Goal: Task Accomplishment & Management: Manage account settings

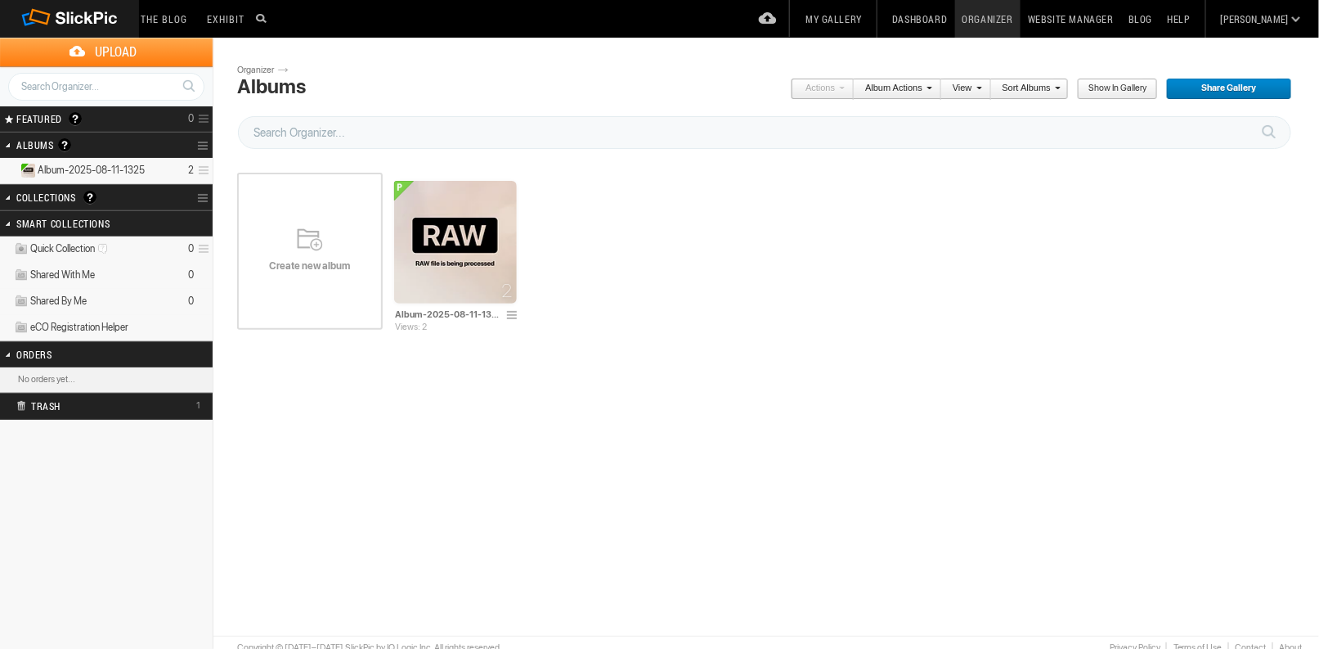
click at [314, 256] on div "Create new album" at bounding box center [310, 251] width 146 height 196
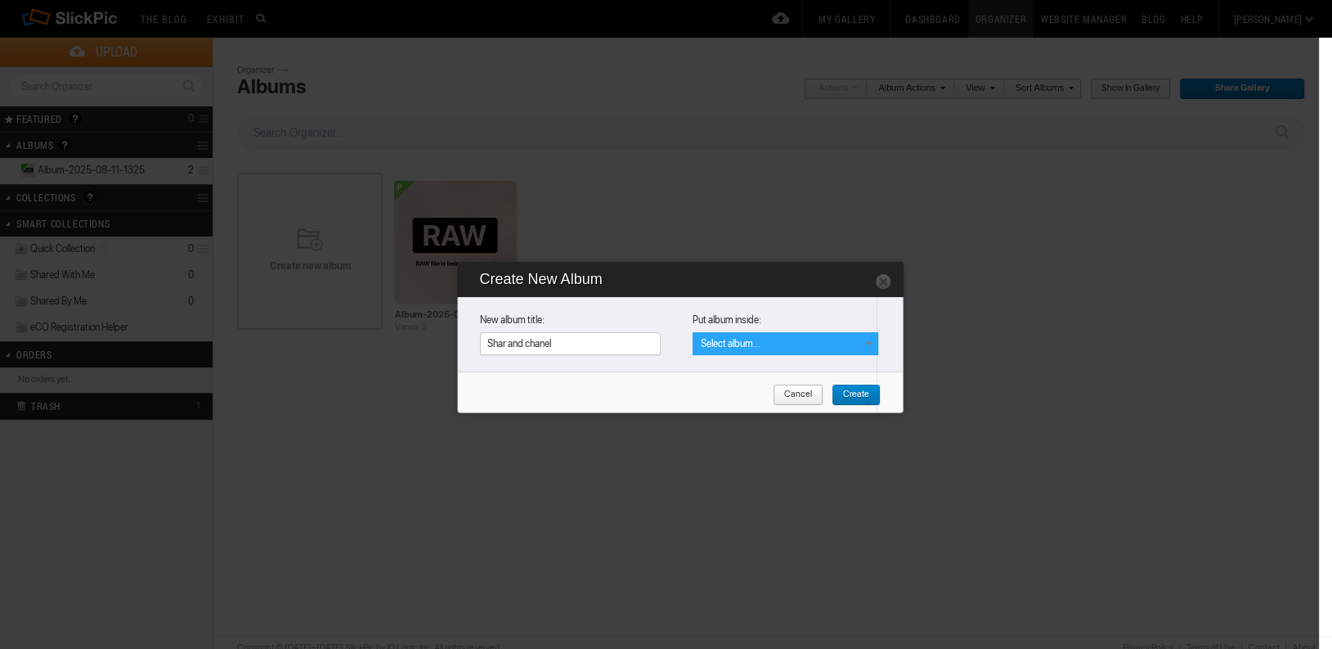
type input "Shar and chanel"
click at [739, 338] on span "Select album..." at bounding box center [731, 343] width 60 height 11
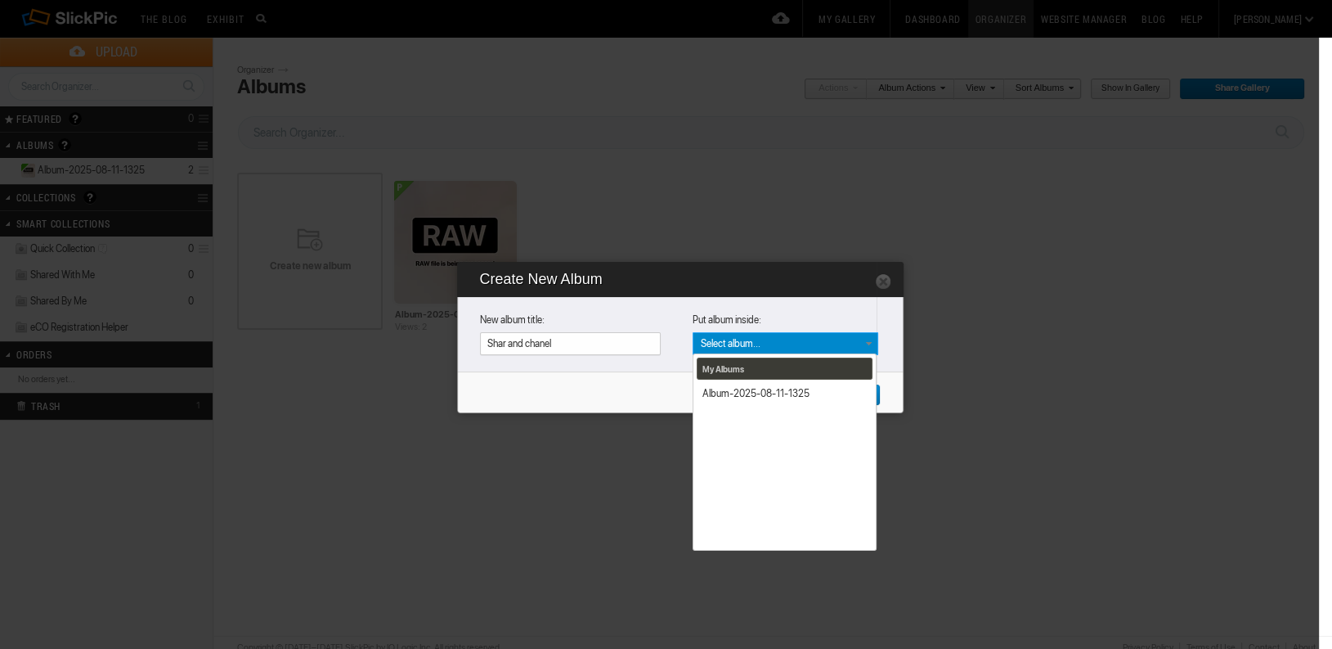
click at [740, 336] on div "My Albums Album-2025-08-11-1325" at bounding box center [785, 342] width 184 height 21
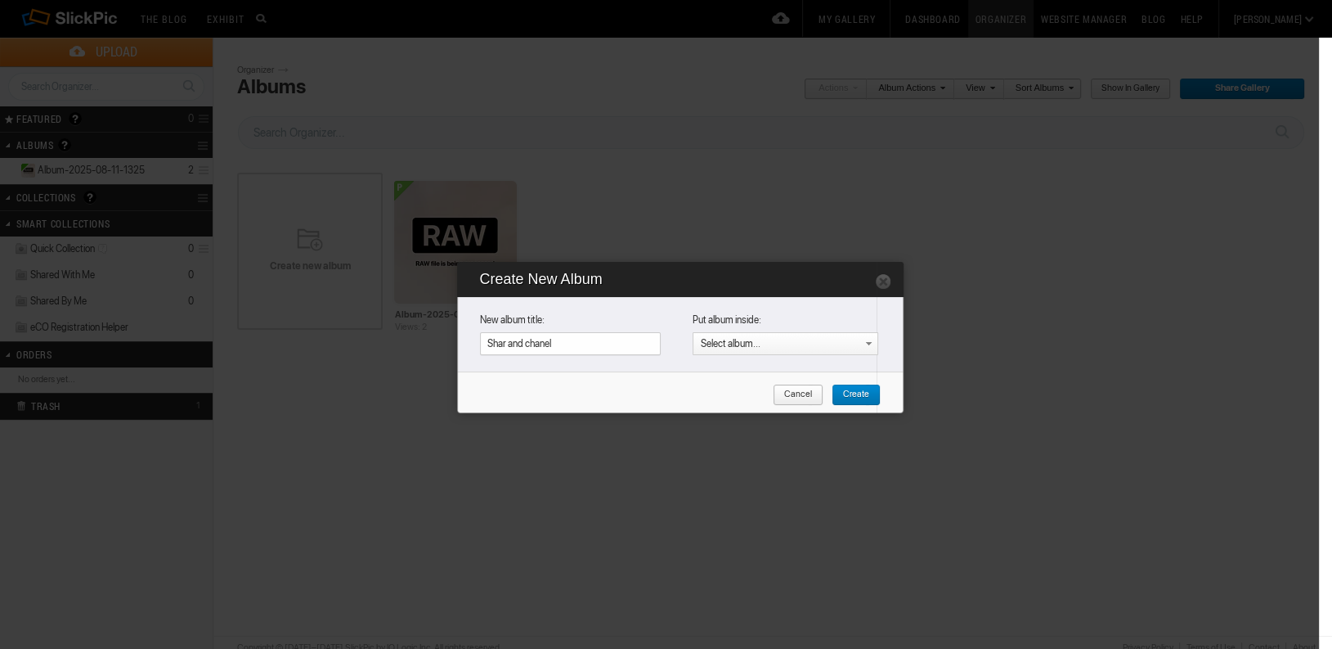
click at [862, 381] on div "Cancel Create" at bounding box center [684, 400] width 433 height 59
click at [860, 389] on span "Create" at bounding box center [851, 394] width 38 height 21
